Goal: Navigation & Orientation: Find specific page/section

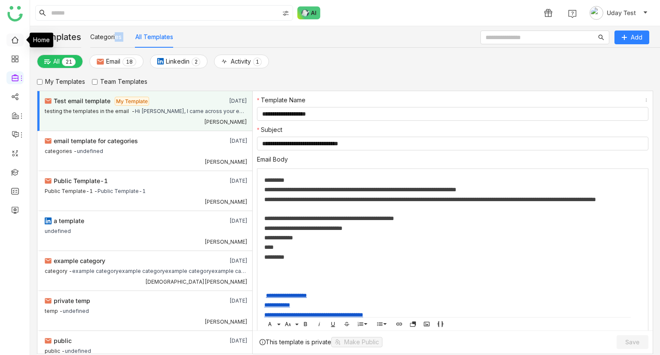
click at [19, 43] on link at bounding box center [15, 39] width 8 height 7
